Goal: Transaction & Acquisition: Purchase product/service

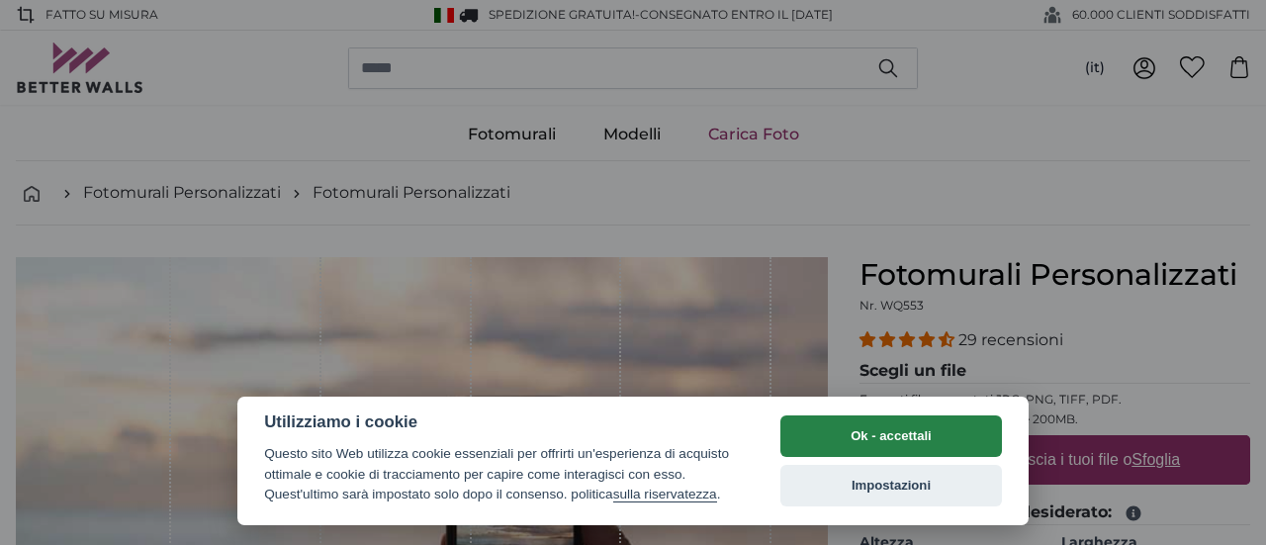
click at [900, 437] on button "Ok - accettali" at bounding box center [892, 436] width 222 height 42
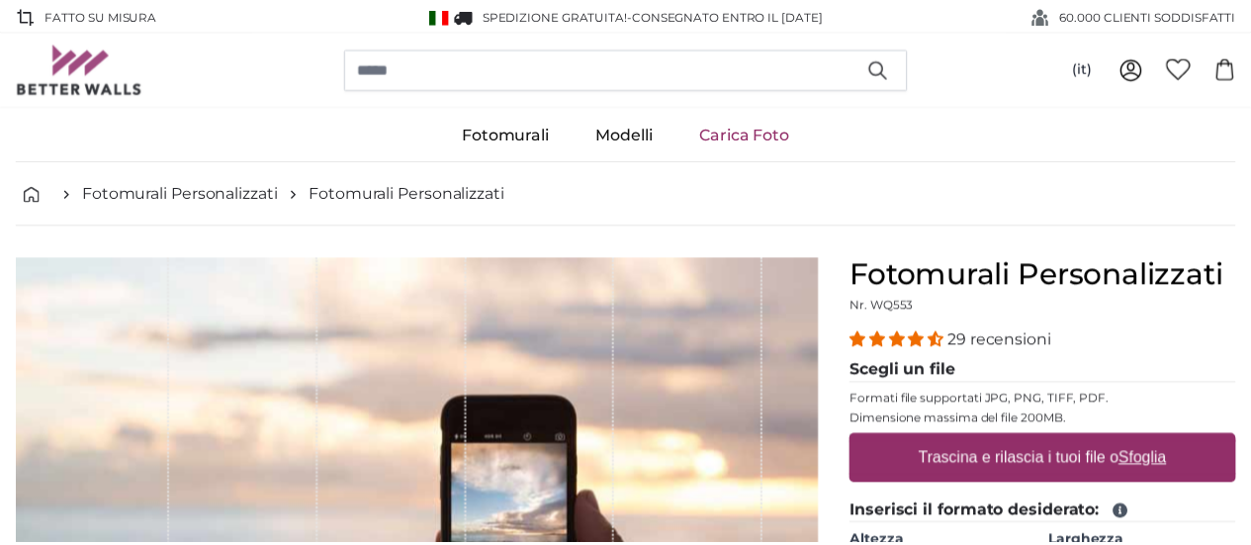
scroll to position [307, 0]
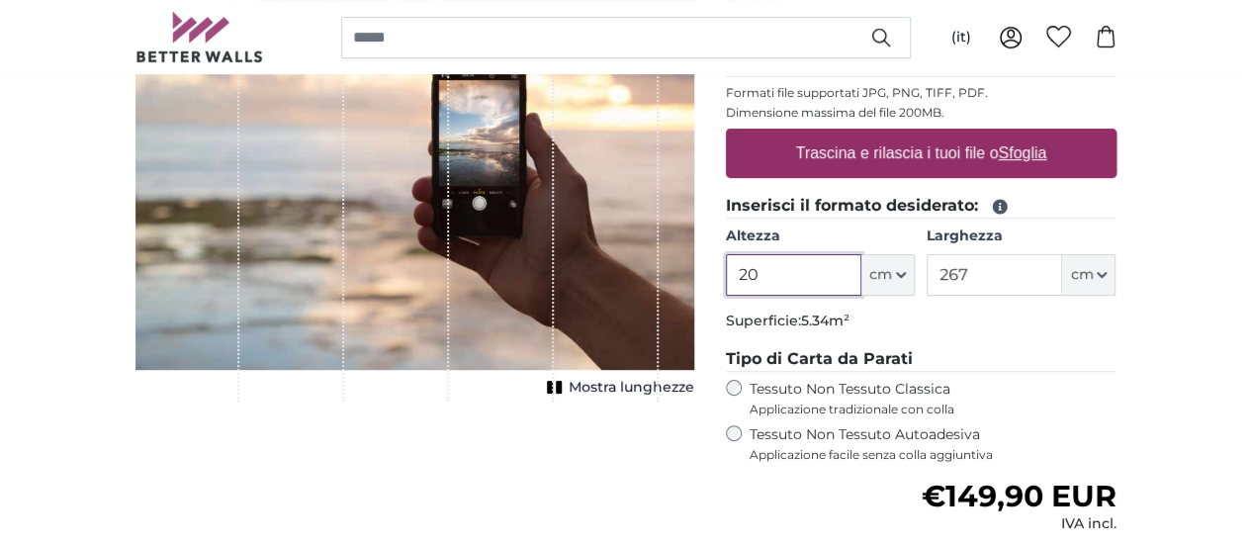
type input "2"
type input "4"
type input "300"
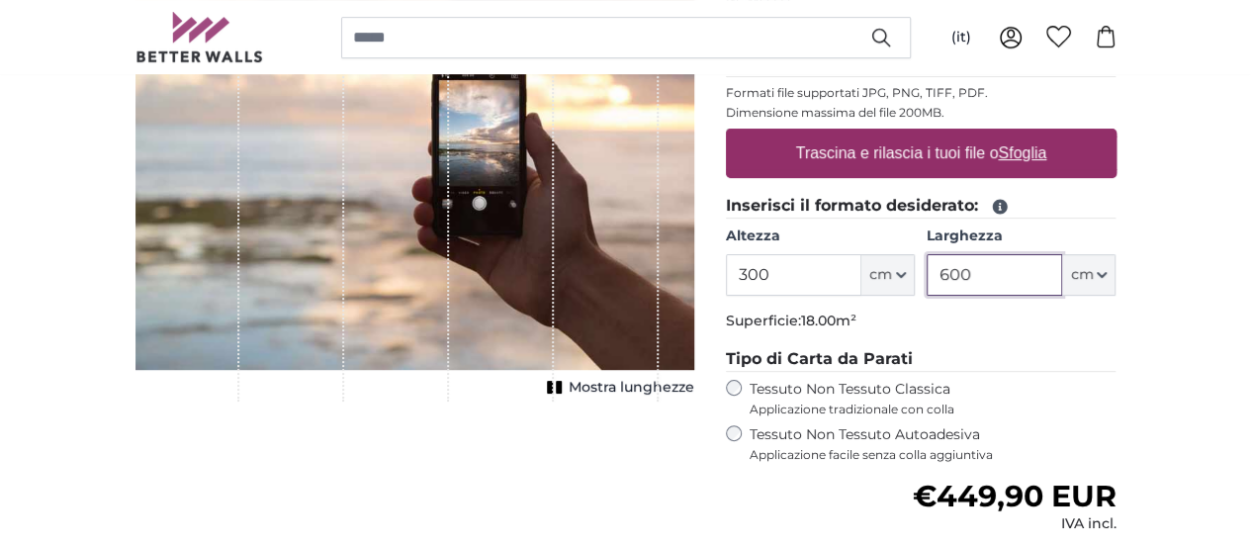
type input "600"
